Goal: Task Accomplishment & Management: Manage account settings

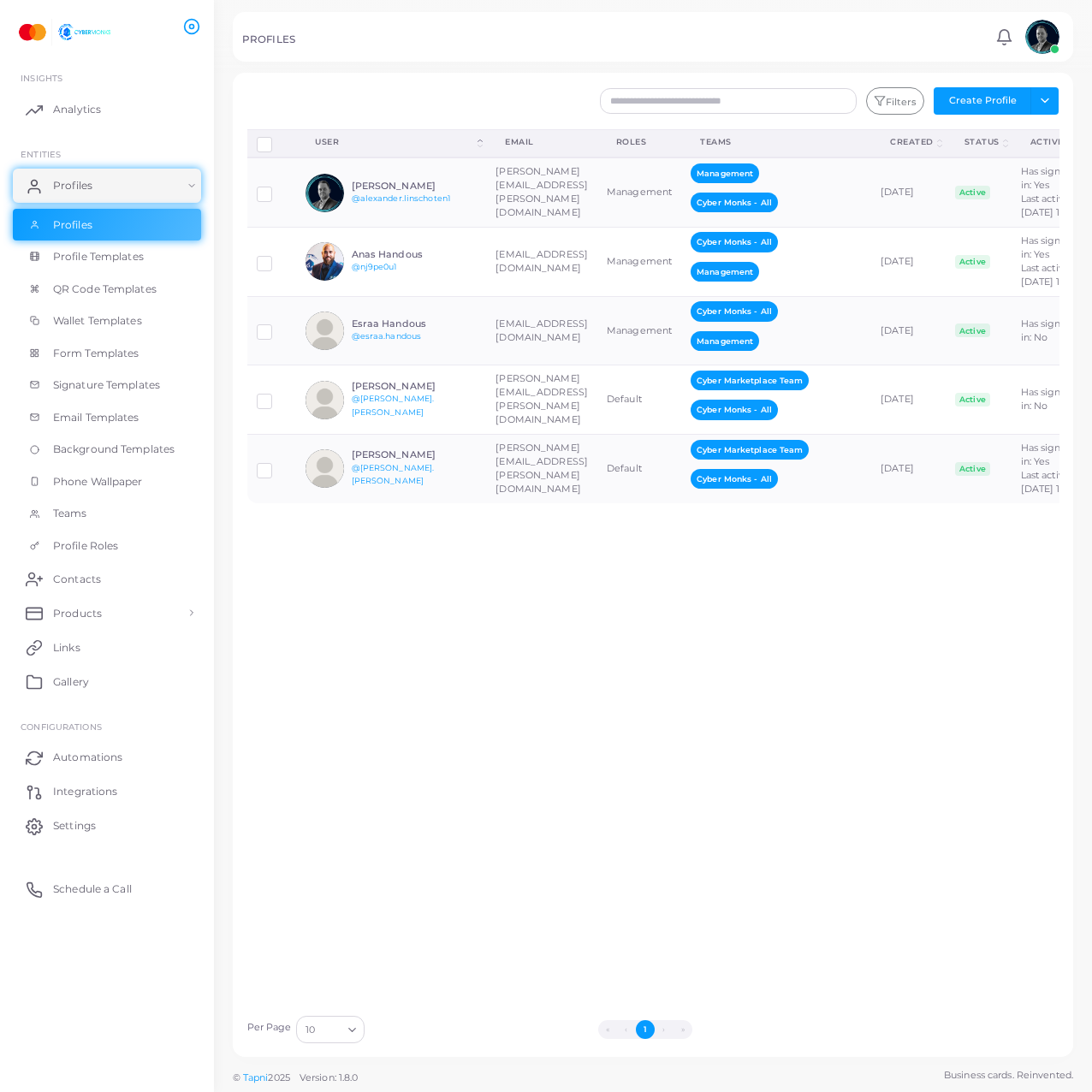
scroll to position [0, 172]
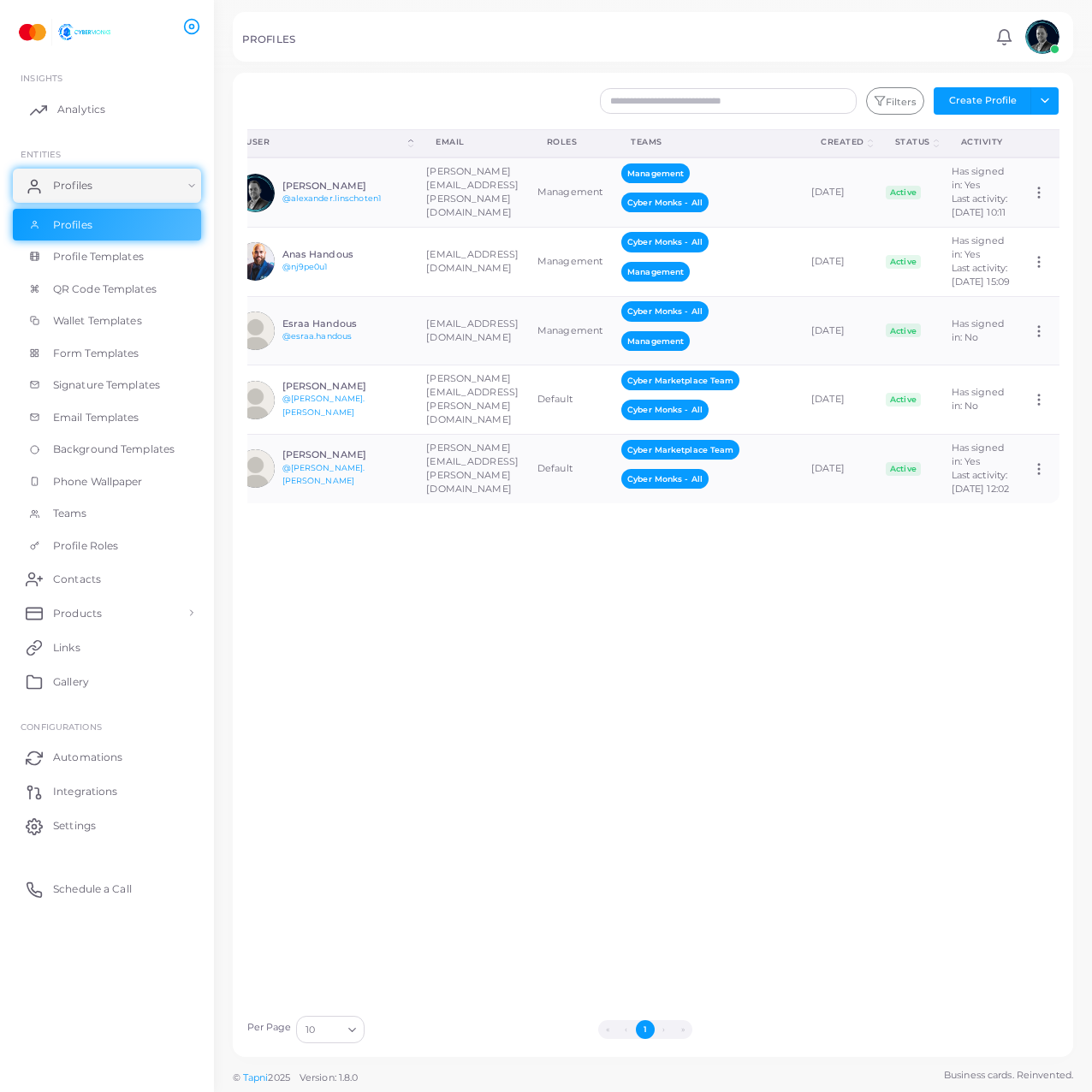
click at [107, 105] on link "Analytics" at bounding box center [106, 110] width 188 height 34
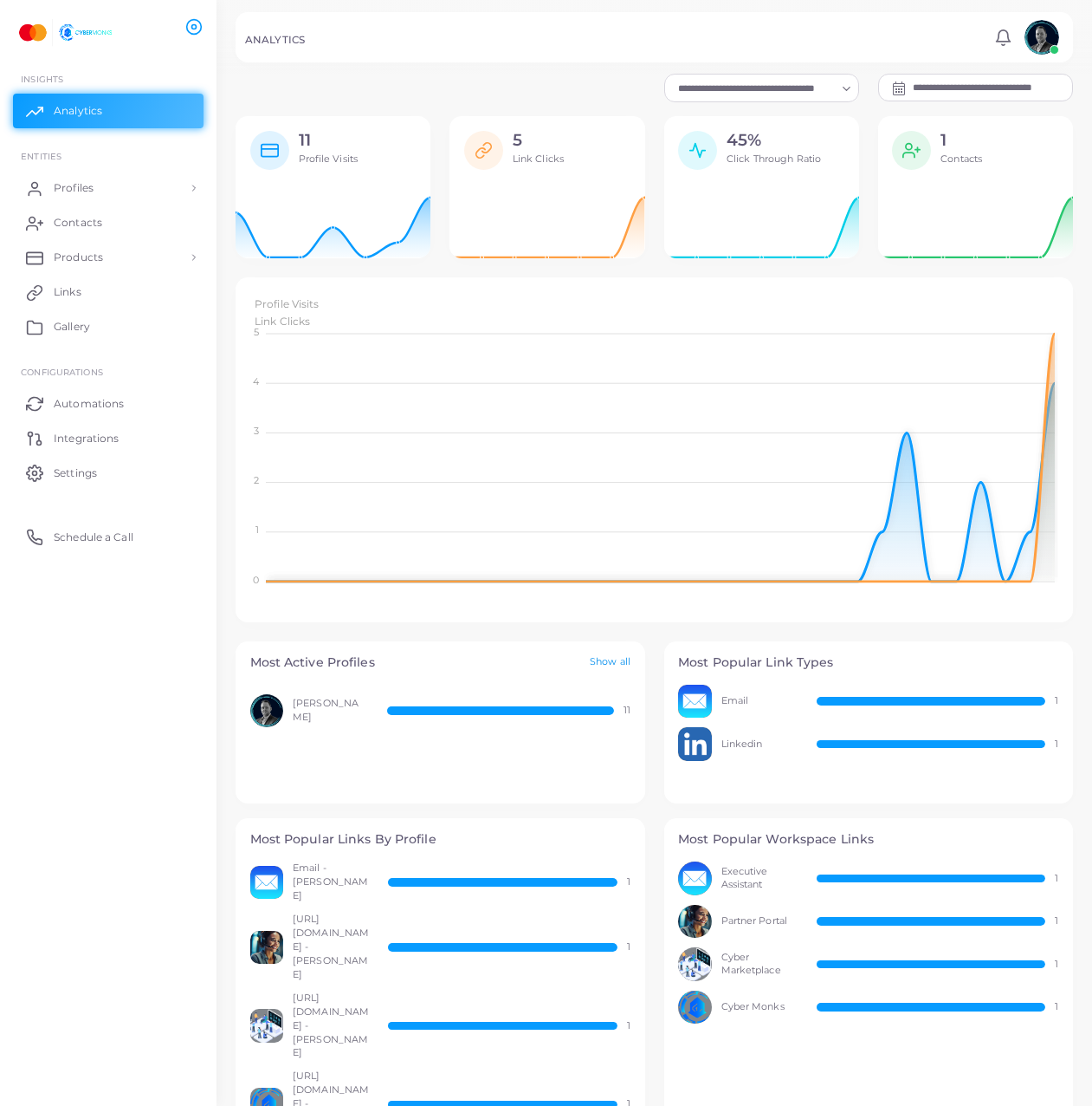
click at [610, 664] on link "Show all" at bounding box center [610, 661] width 41 height 15
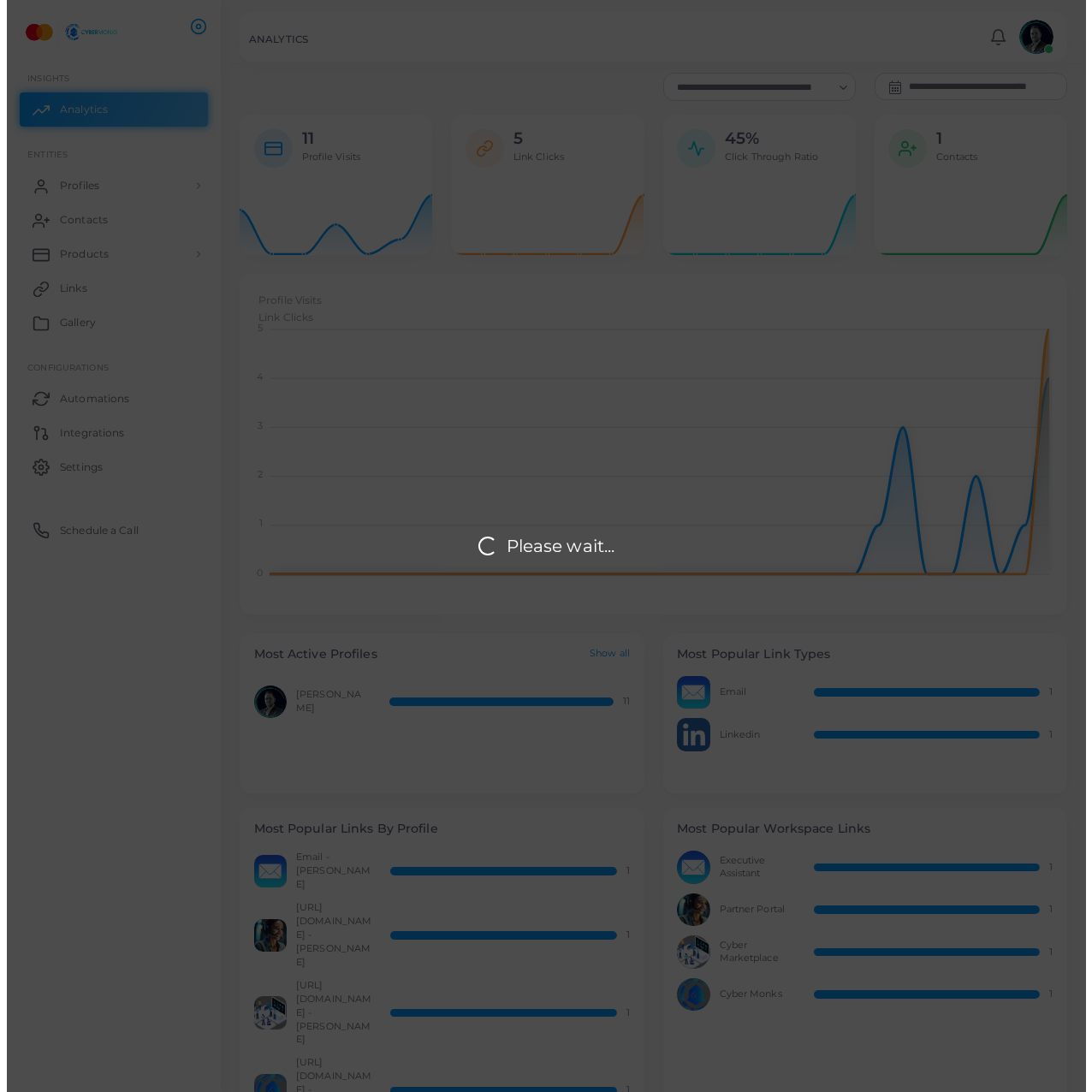
scroll to position [13, 13]
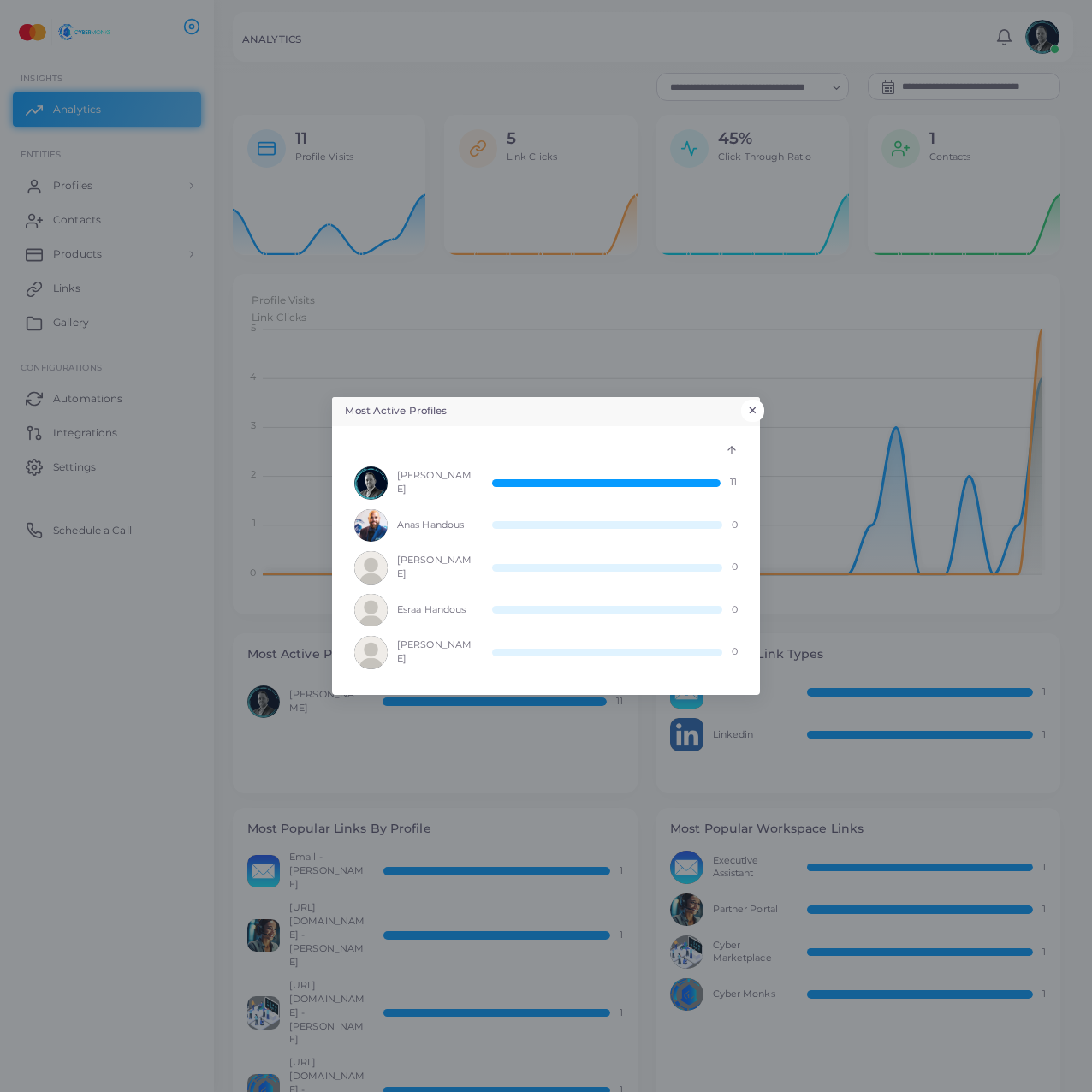
click at [755, 407] on button "×" at bounding box center [753, 410] width 23 height 22
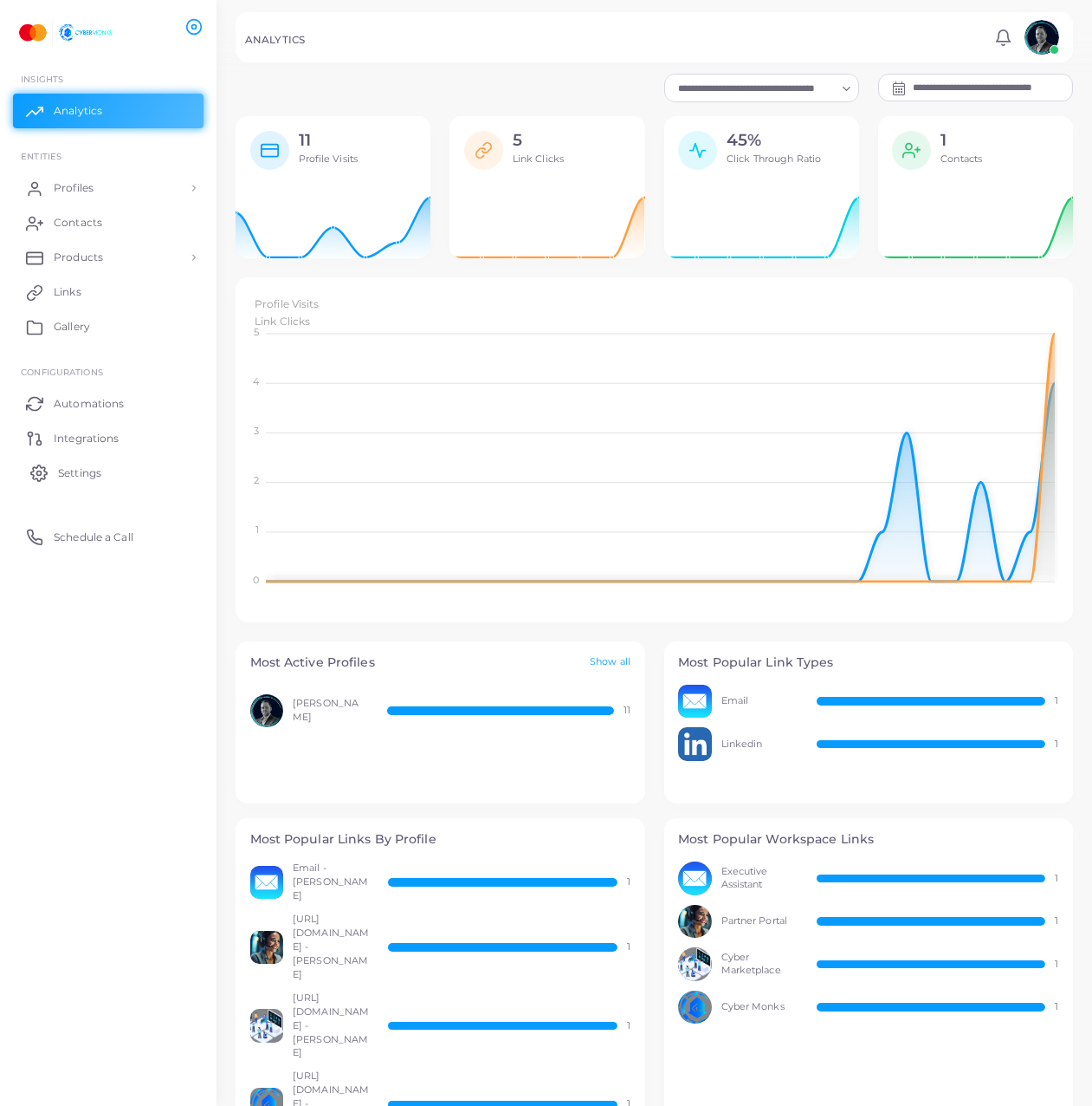
click at [111, 474] on link "Settings" at bounding box center [107, 473] width 191 height 35
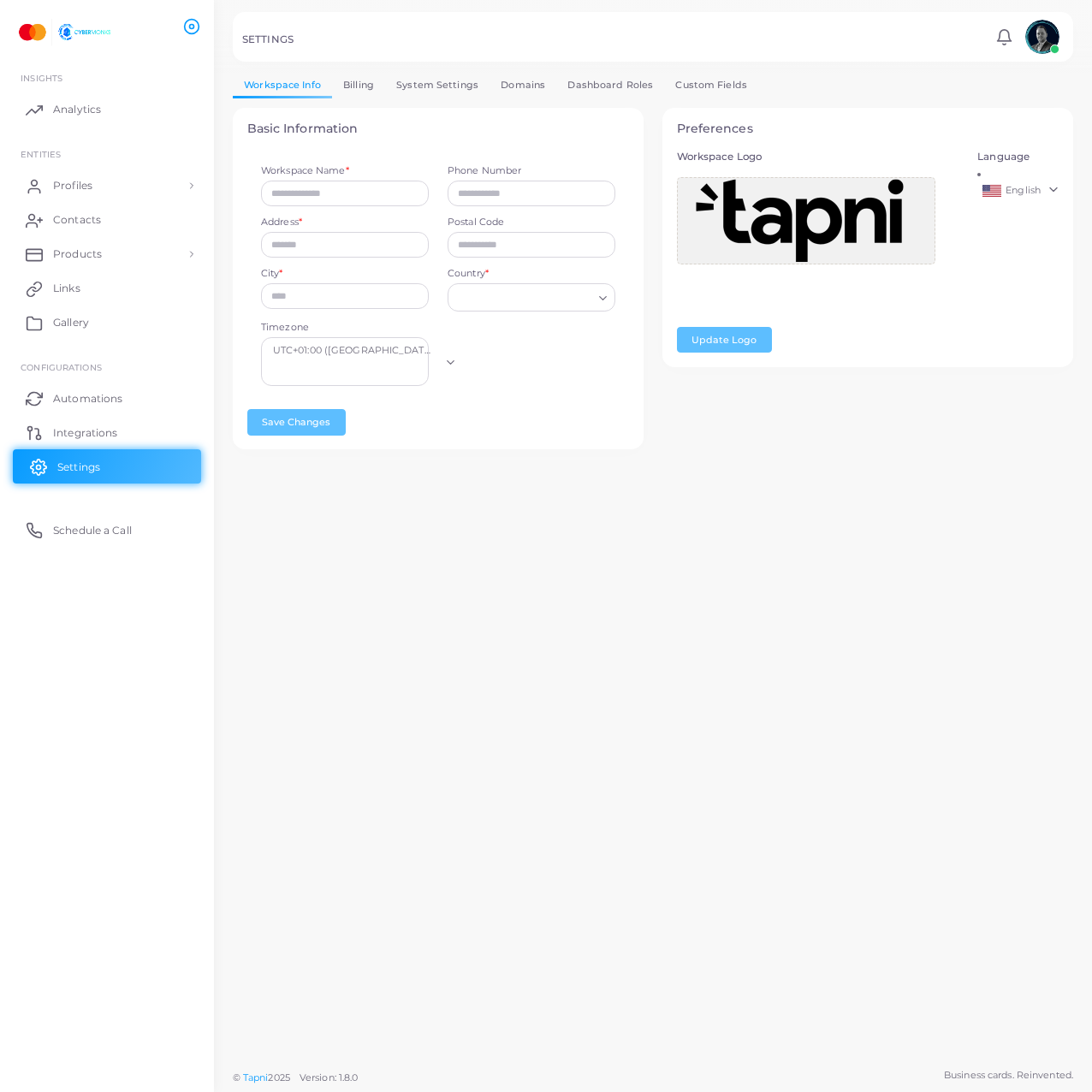
type input "**********"
type input "*****"
type input "**********"
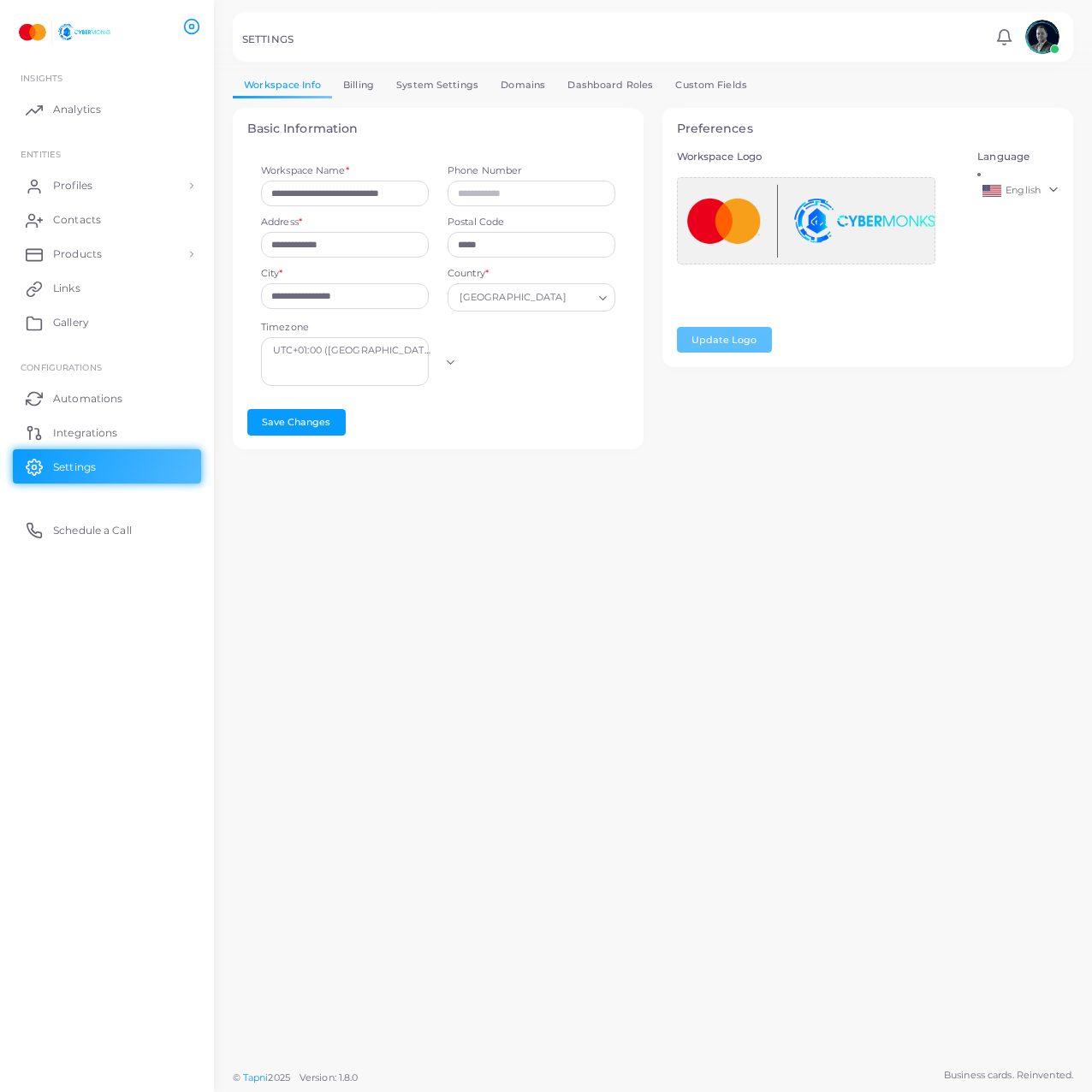
click at [580, 598] on div "**********" at bounding box center [653, 530] width 878 height 1060
click at [78, 122] on link "Analytics" at bounding box center [106, 110] width 188 height 34
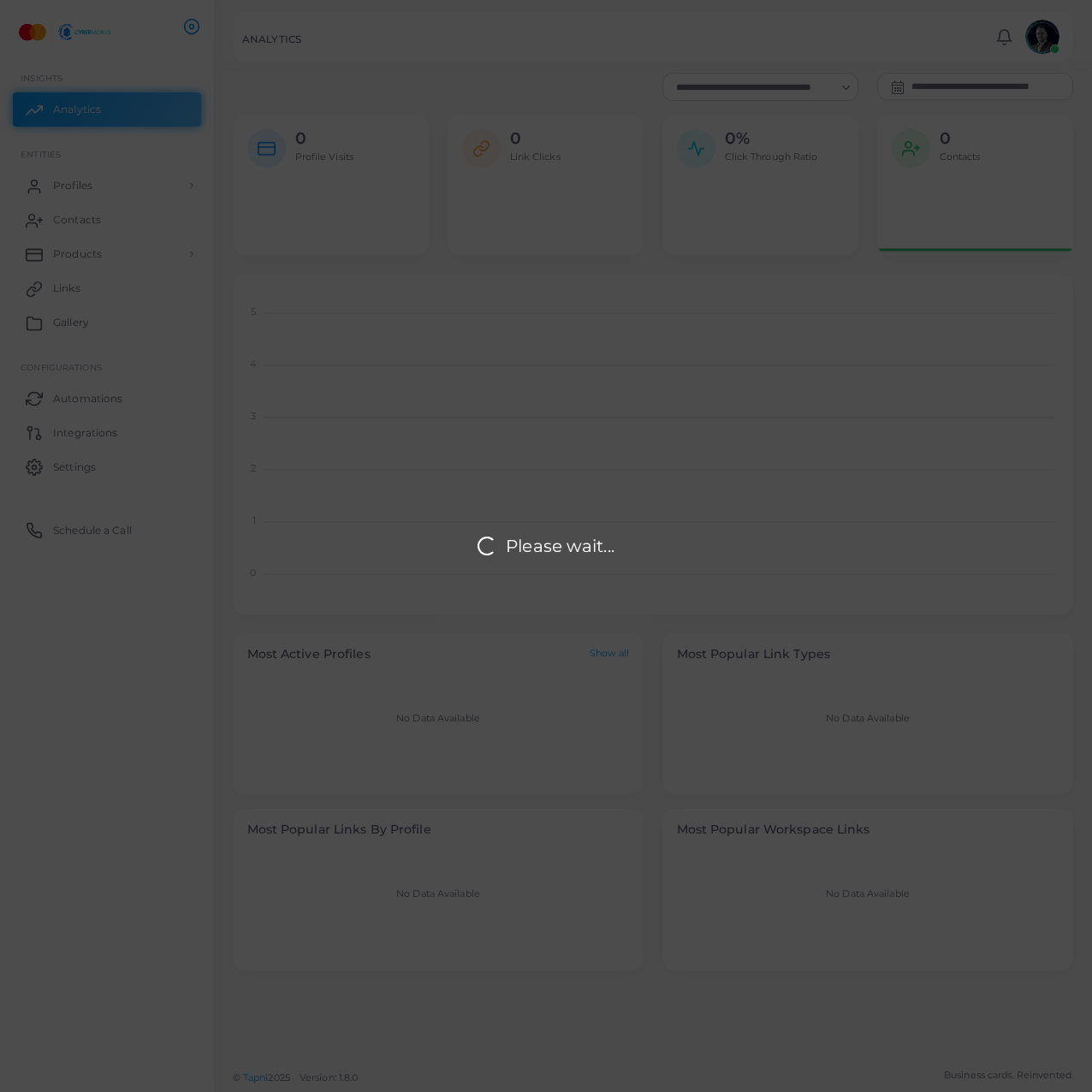
scroll to position [328, 815]
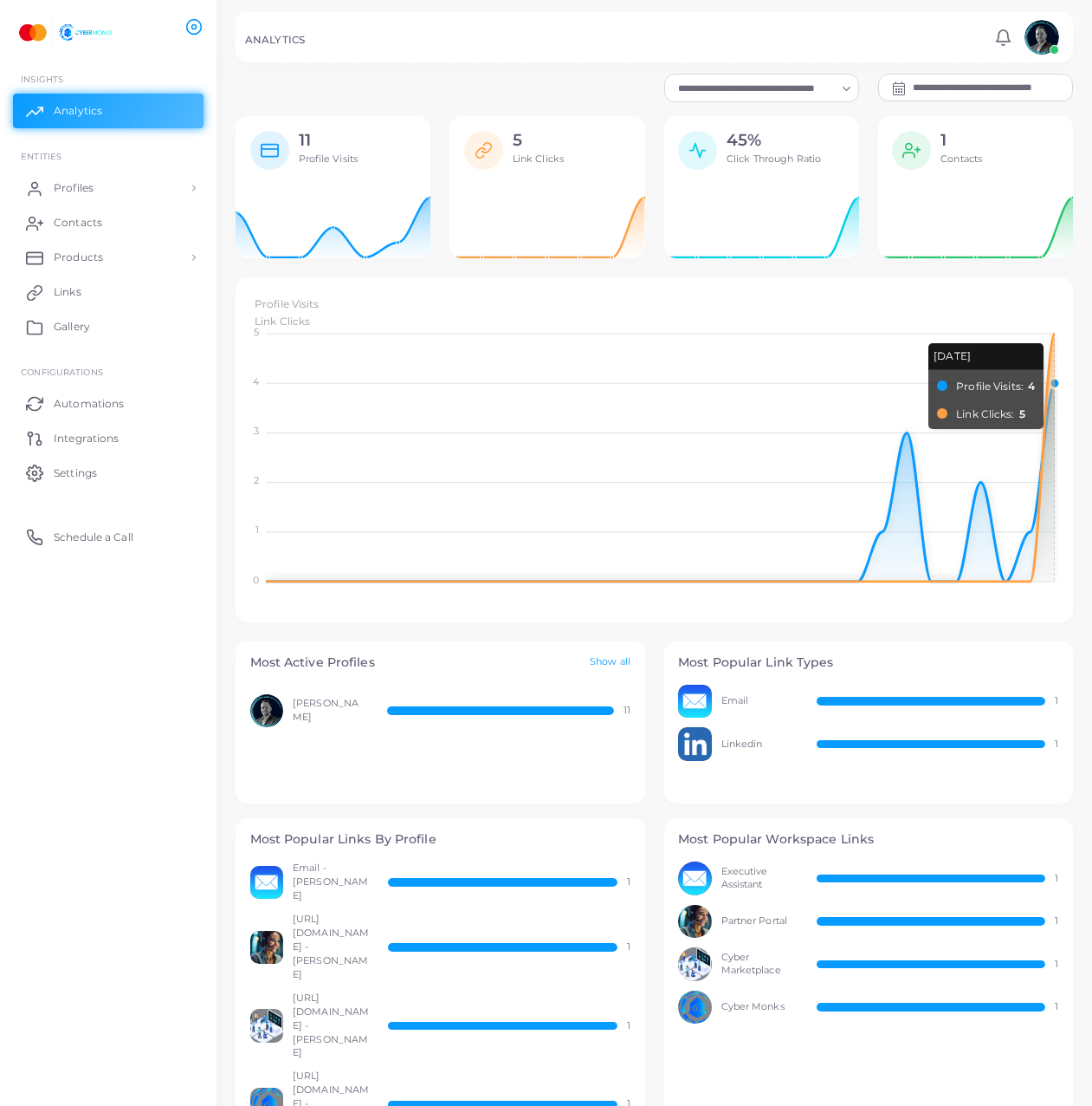
click at [1050, 358] on foreignobject "Profile Visits Link Clicks" at bounding box center [655, 443] width 809 height 303
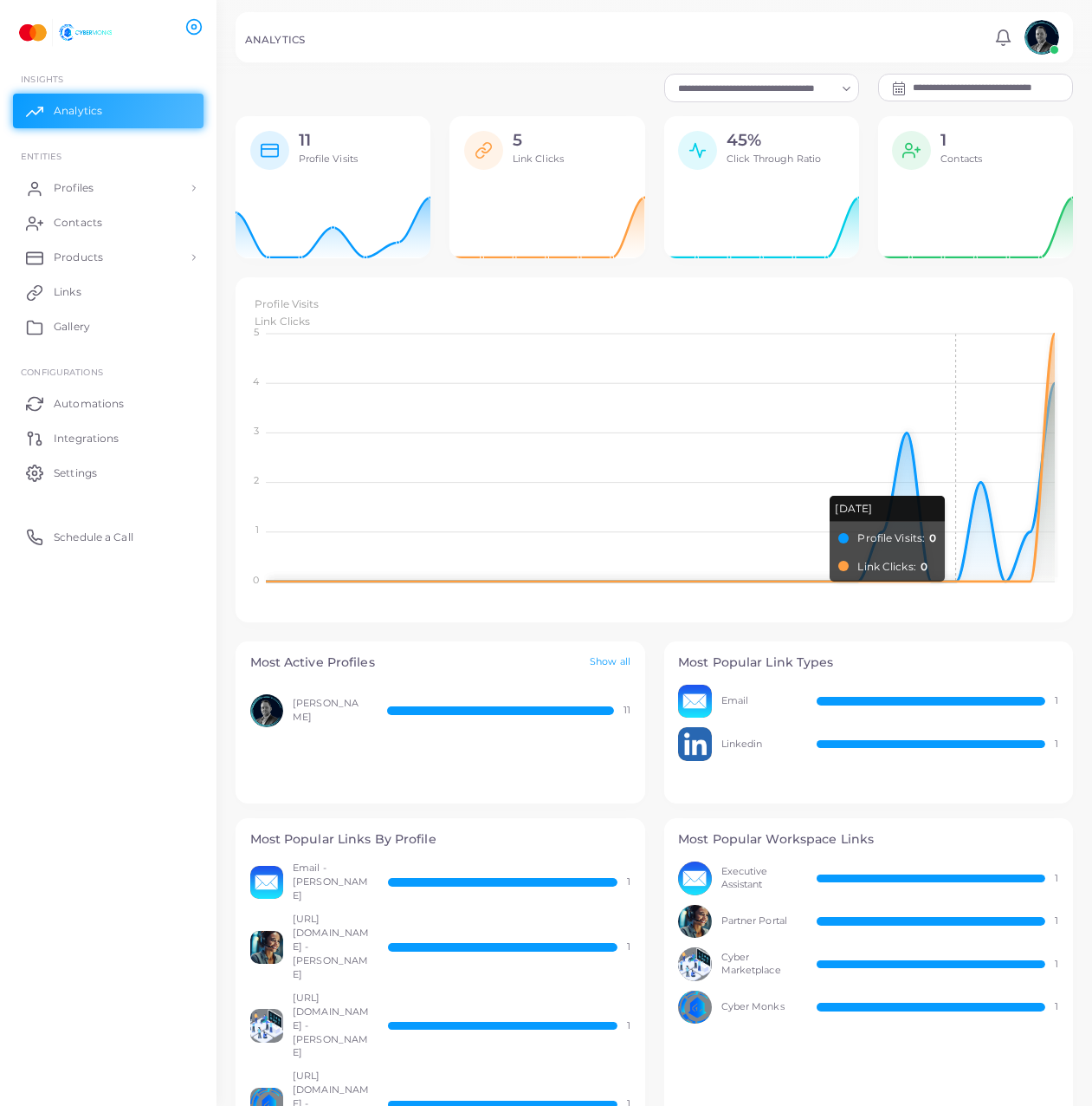
click at [956, 527] on foreignobject "Profile Visits Link Clicks" at bounding box center [655, 443] width 809 height 303
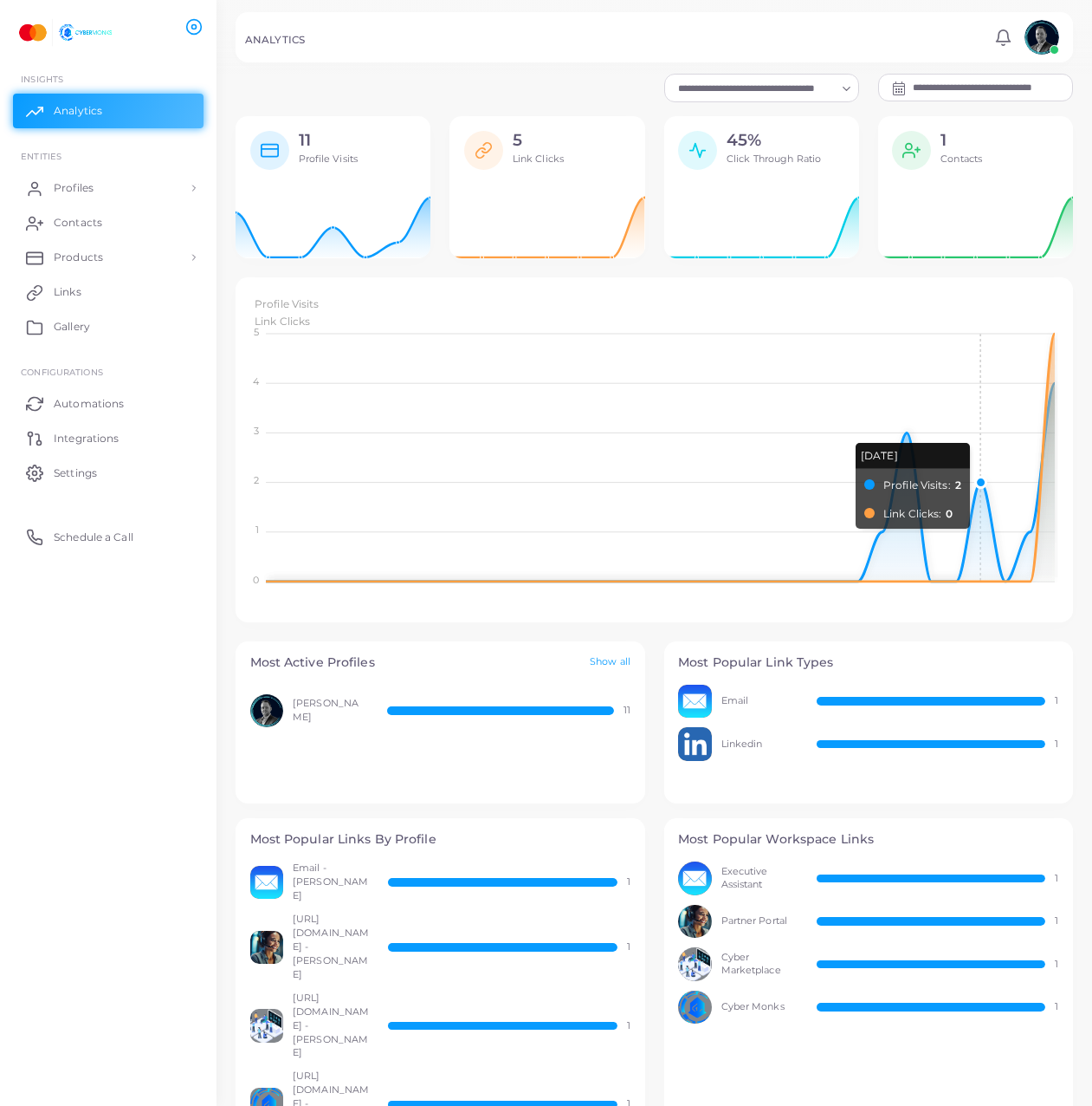
click at [985, 522] on foreignobject "Profile Visits Link Clicks" at bounding box center [655, 443] width 809 height 303
click at [144, 195] on link "Profiles" at bounding box center [107, 188] width 191 height 35
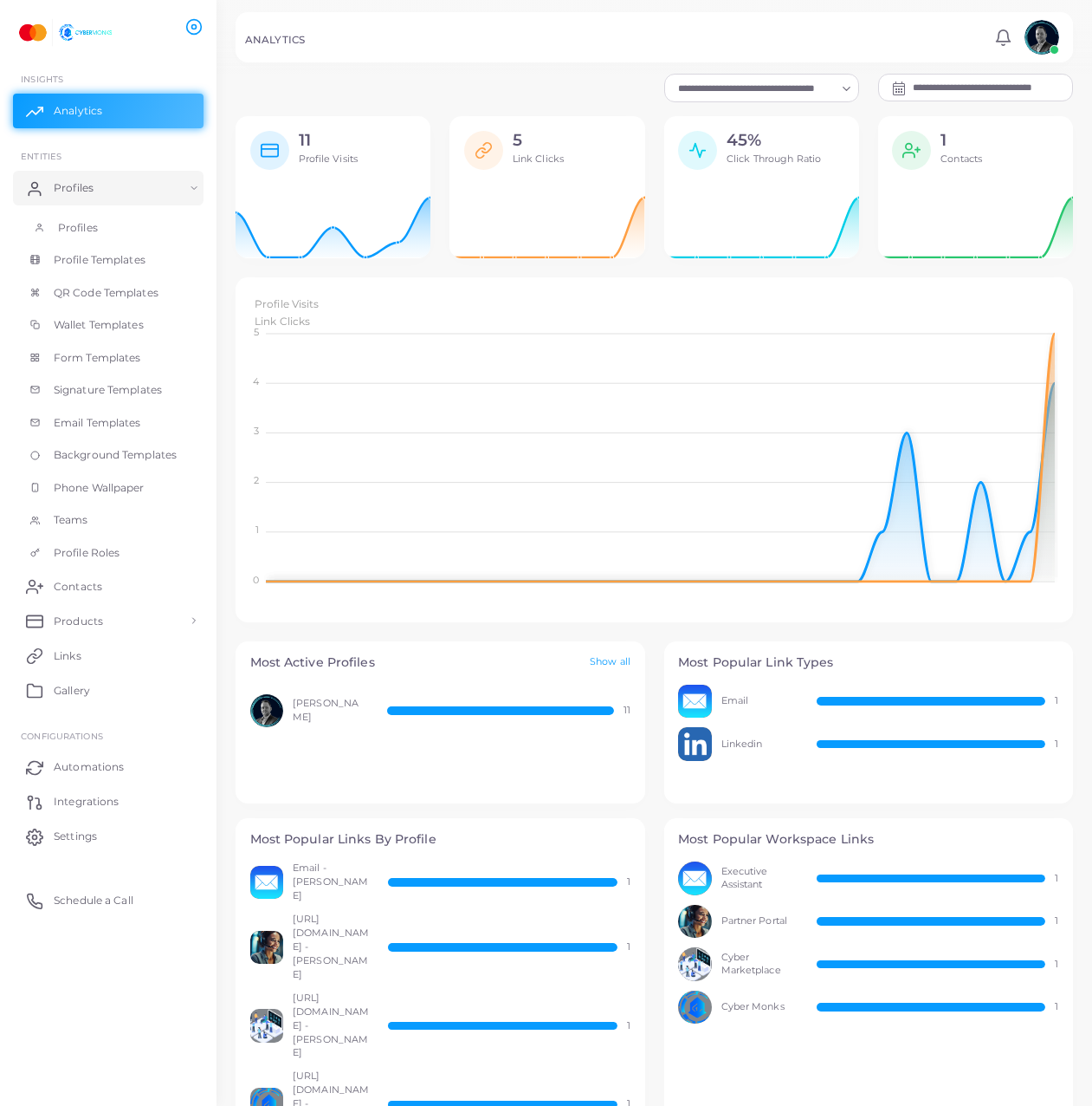
click at [128, 232] on link "Profiles" at bounding box center [107, 228] width 191 height 33
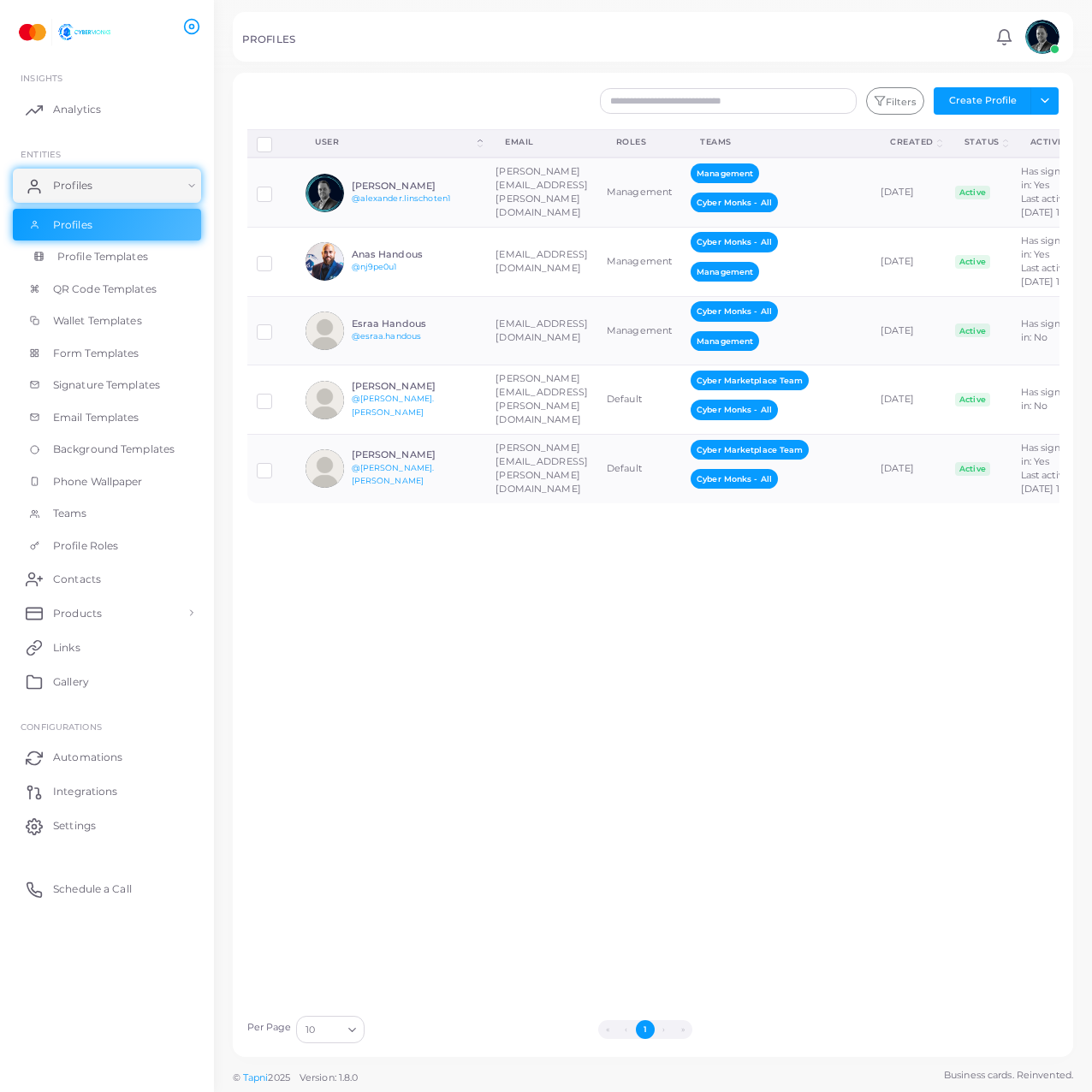
click at [108, 251] on span "Profile Templates" at bounding box center [102, 256] width 91 height 15
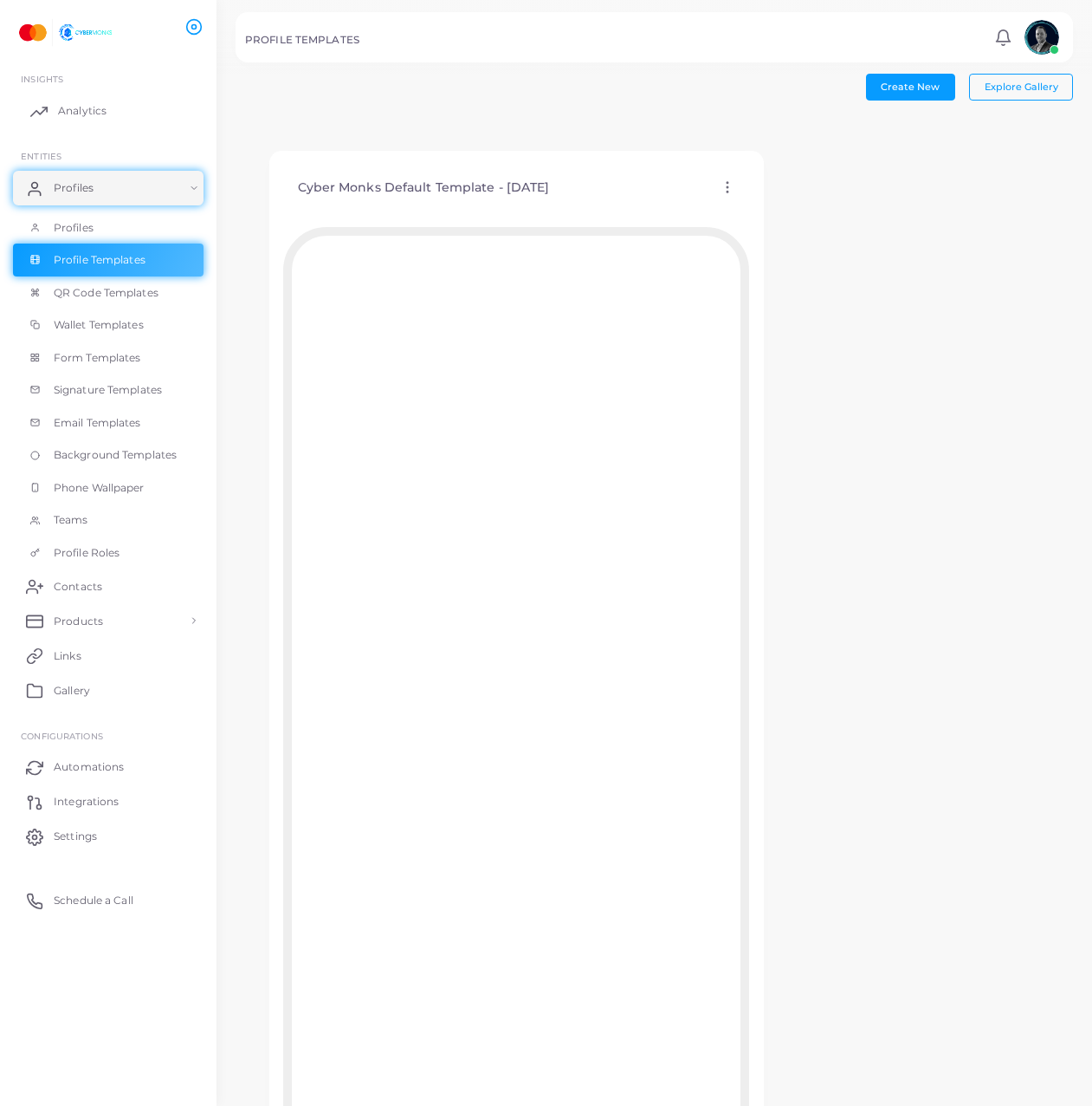
click at [116, 95] on link "Analytics" at bounding box center [107, 111] width 191 height 35
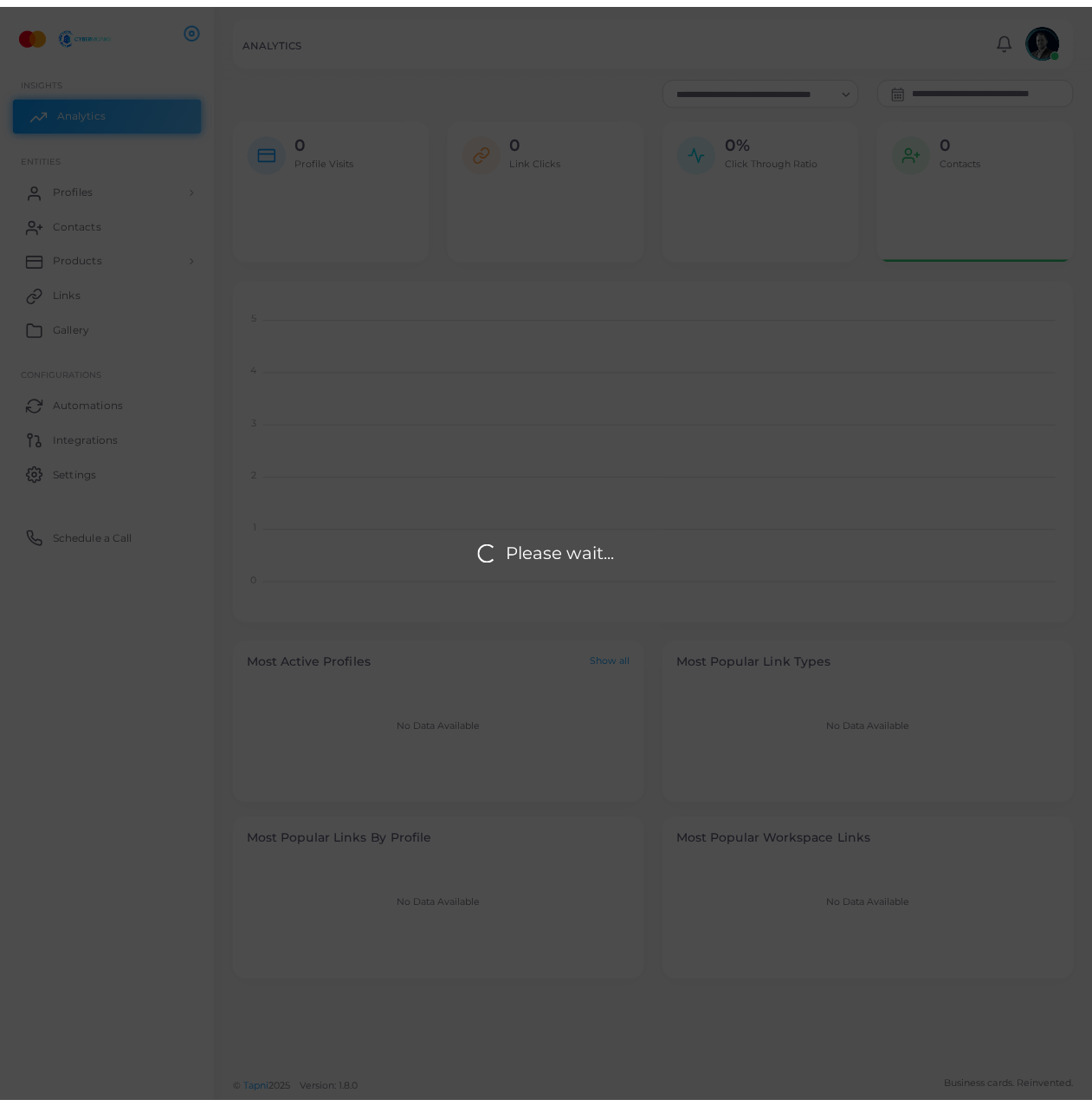
scroll to position [332, 825]
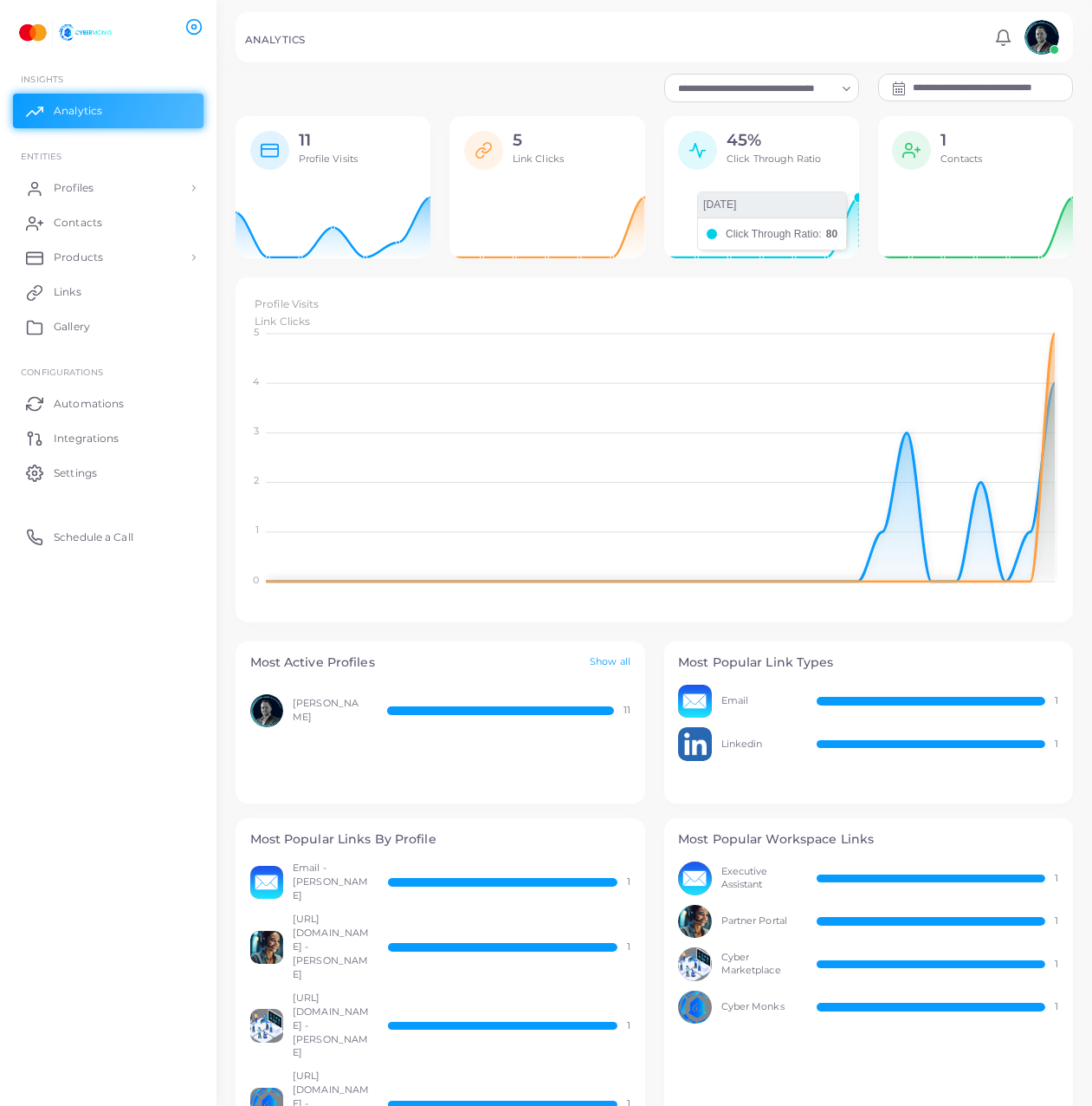
click at [846, 206] on icon at bounding box center [761, 224] width 195 height 70
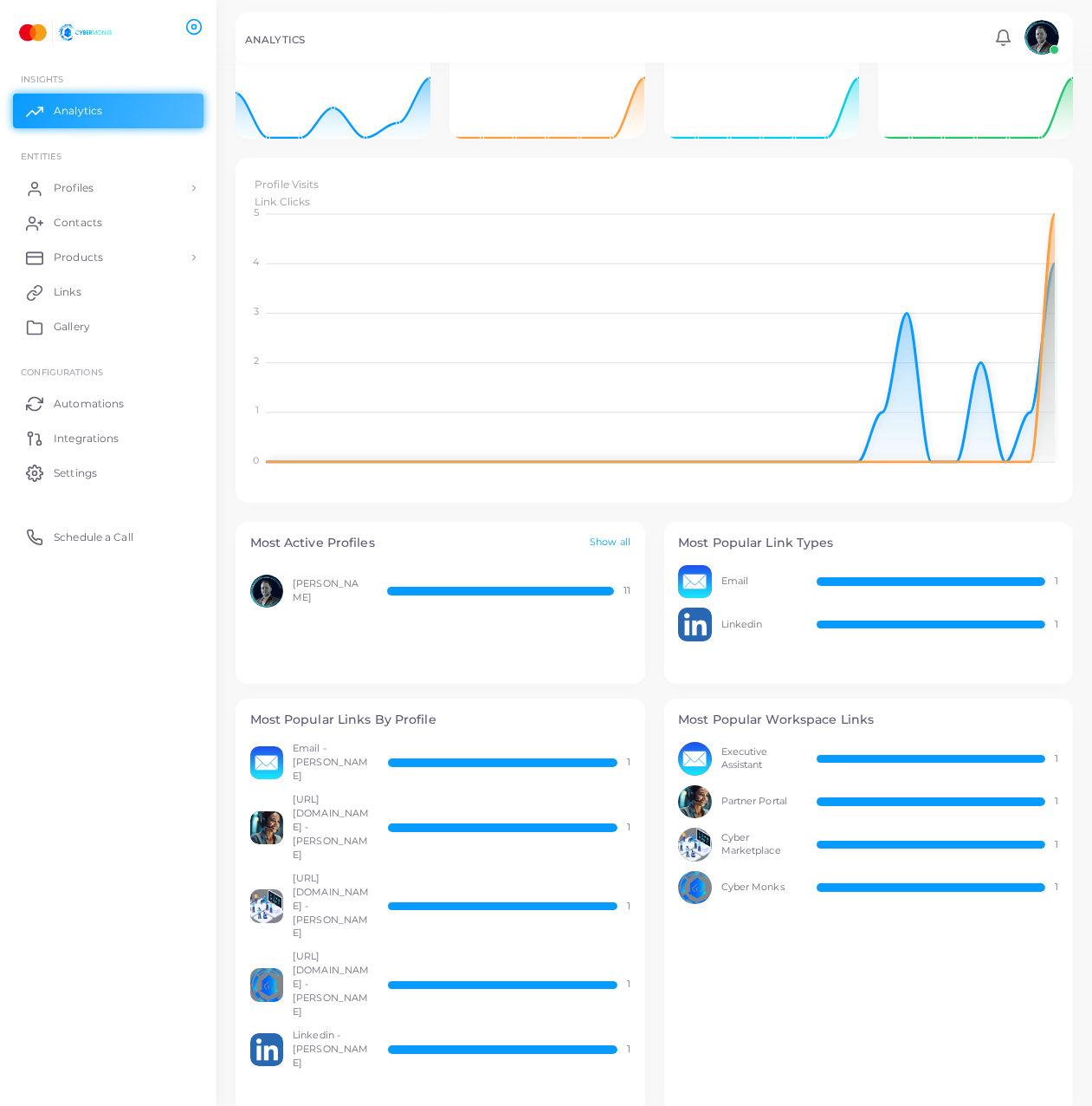
scroll to position [145, 0]
